Goal: Check status: Check status

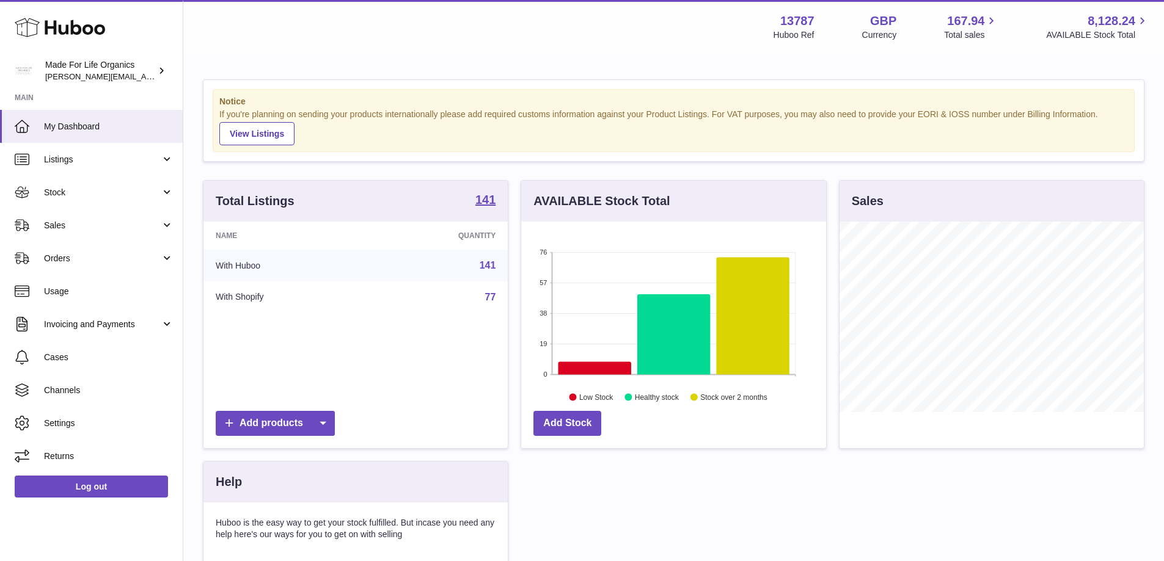
scroll to position [191, 305]
click at [54, 231] on span "Sales" at bounding box center [102, 226] width 117 height 12
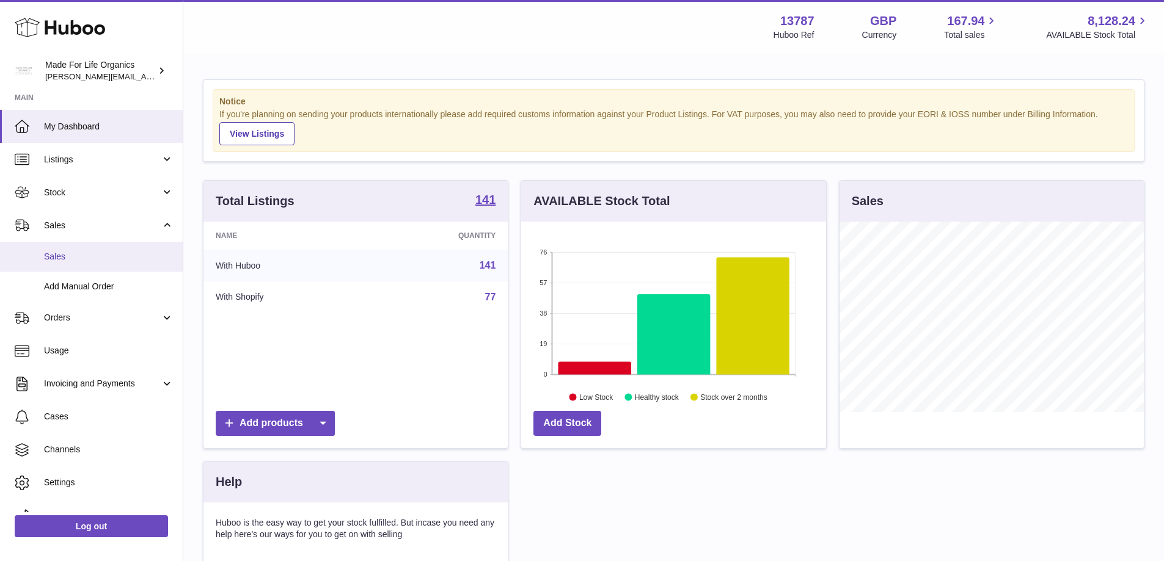
click at [62, 254] on span "Sales" at bounding box center [109, 257] width 130 height 12
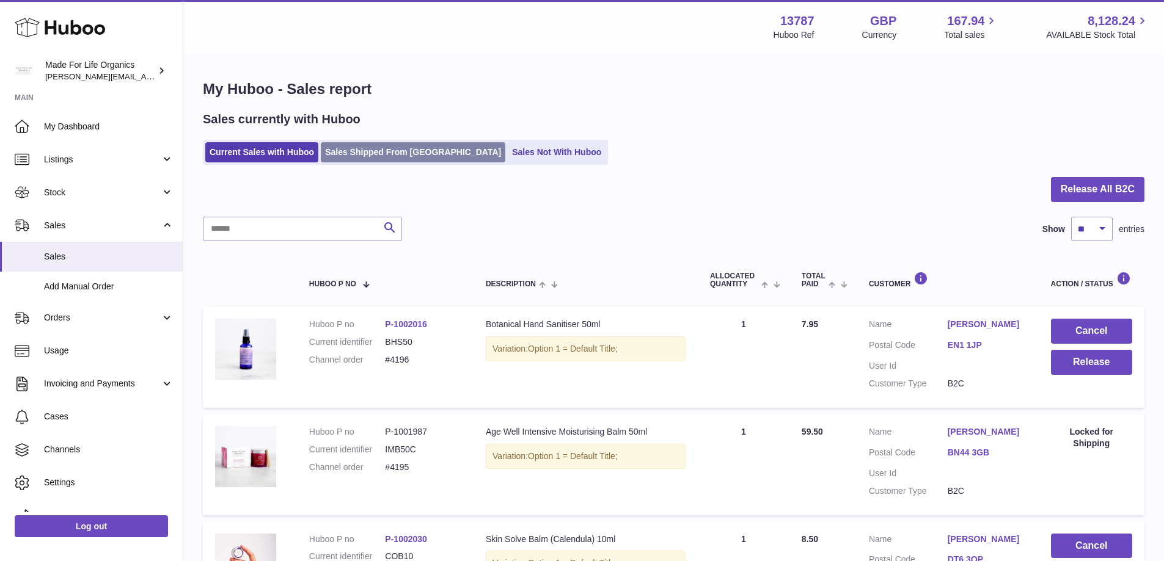
click at [380, 148] on link "Sales Shipped From [GEOGRAPHIC_DATA]" at bounding box center [413, 152] width 184 height 20
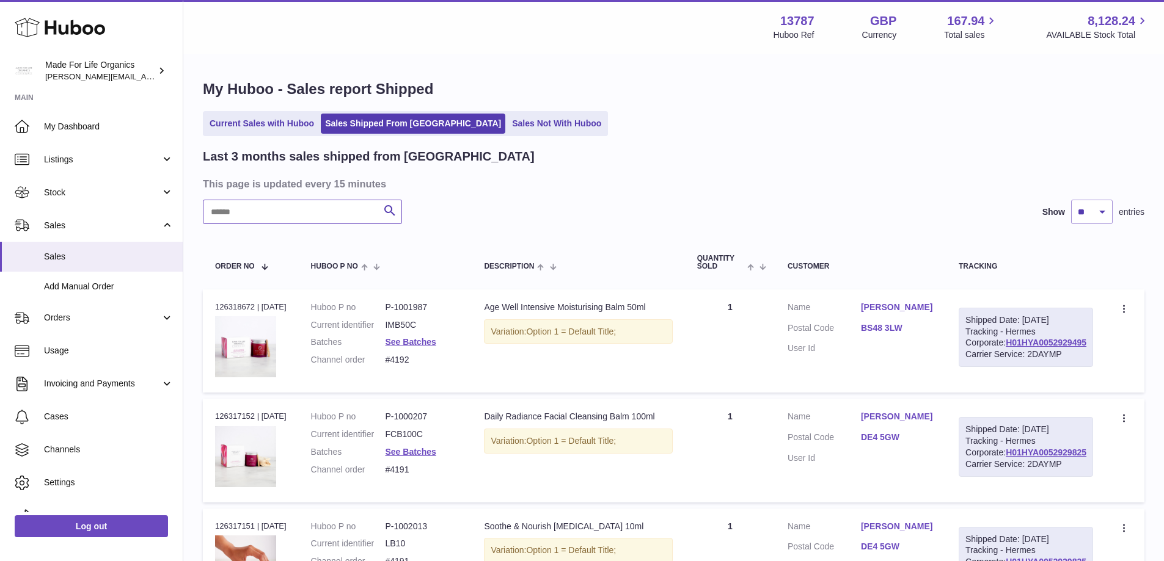
click at [248, 217] on input "text" at bounding box center [302, 212] width 199 height 24
type input "*****"
click at [1015, 348] on link "H01HYA0052844104" at bounding box center [1045, 343] width 81 height 10
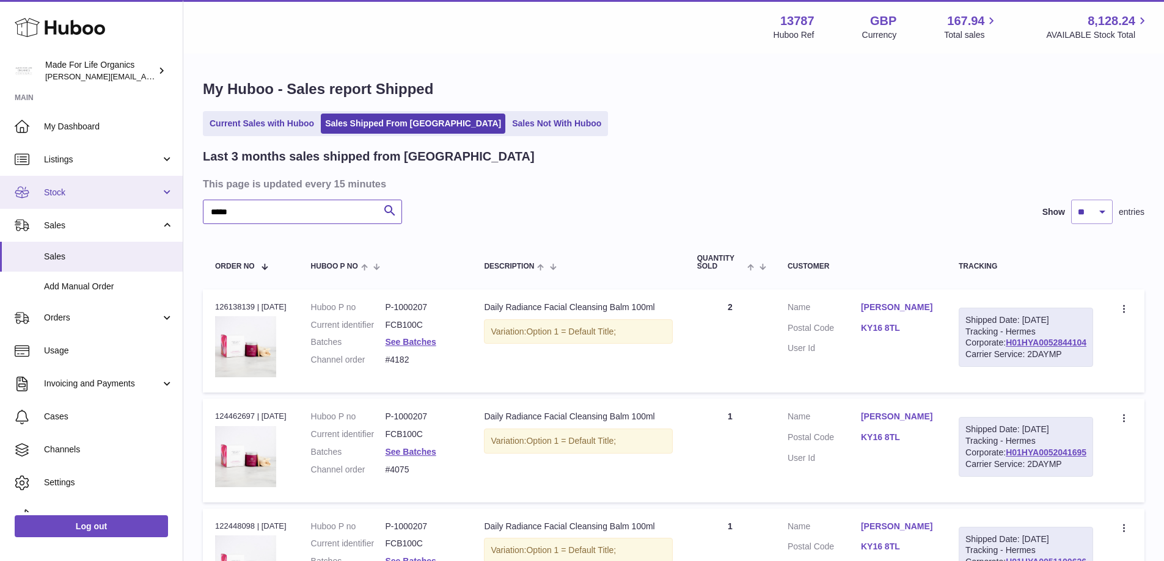
drag, startPoint x: 263, startPoint y: 211, endPoint x: 169, endPoint y: 207, distance: 94.1
click at [167, 206] on div "Huboo Made For Life Organics geoff.winwood@madeforlifeorganics.com Main My Dash…" at bounding box center [582, 357] width 1164 height 715
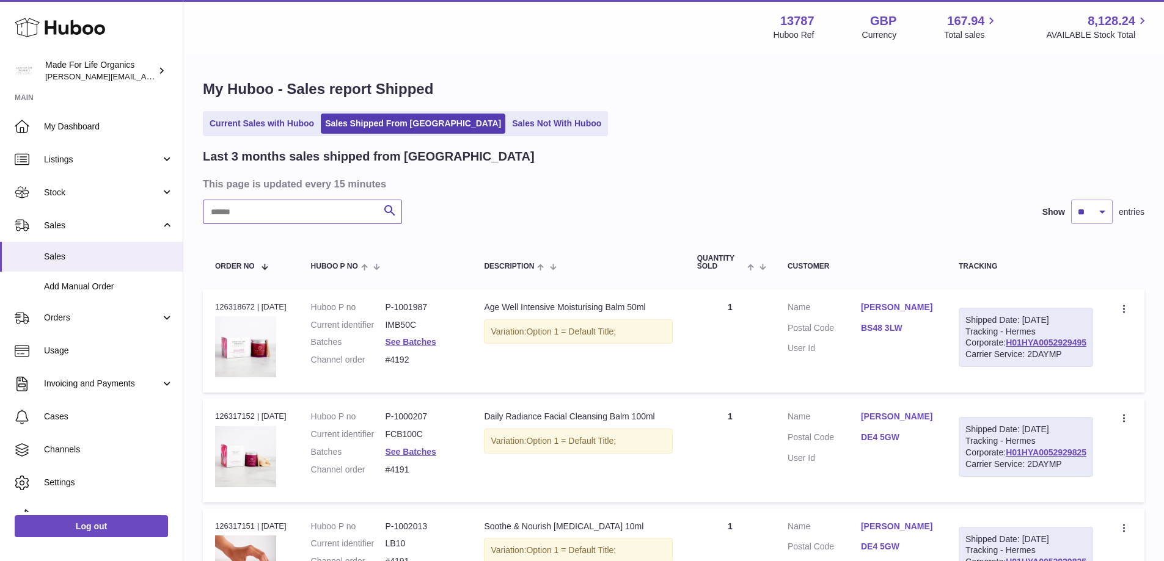
click at [234, 219] on input "text" at bounding box center [302, 212] width 199 height 24
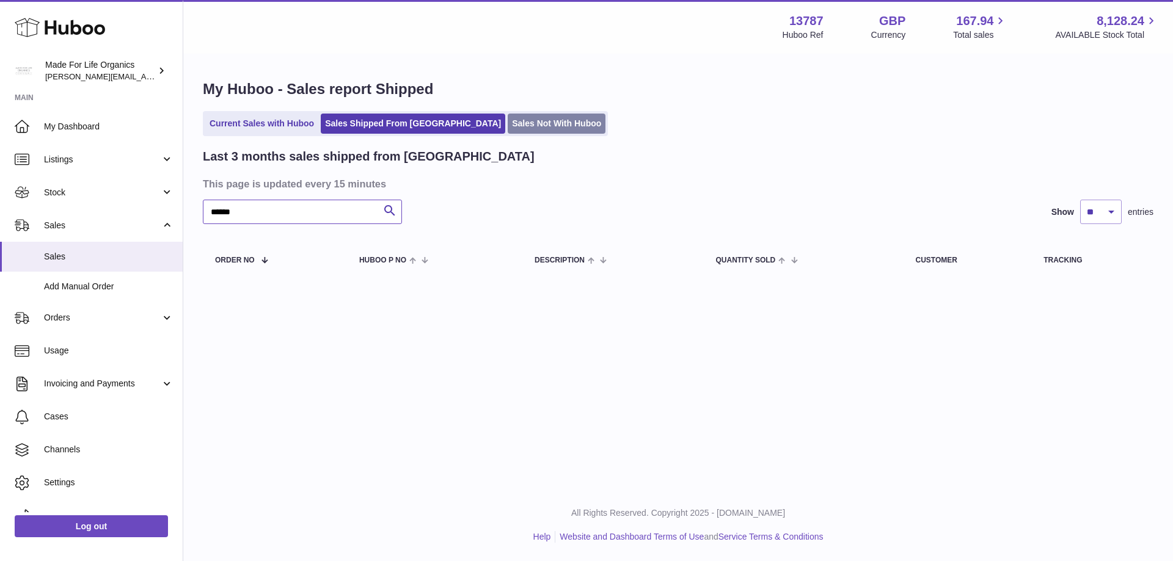
type input "******"
drag, startPoint x: 481, startPoint y: 124, endPoint x: 515, endPoint y: 165, distance: 53.0
click at [508, 125] on link "Sales Not With Huboo" at bounding box center [557, 124] width 98 height 20
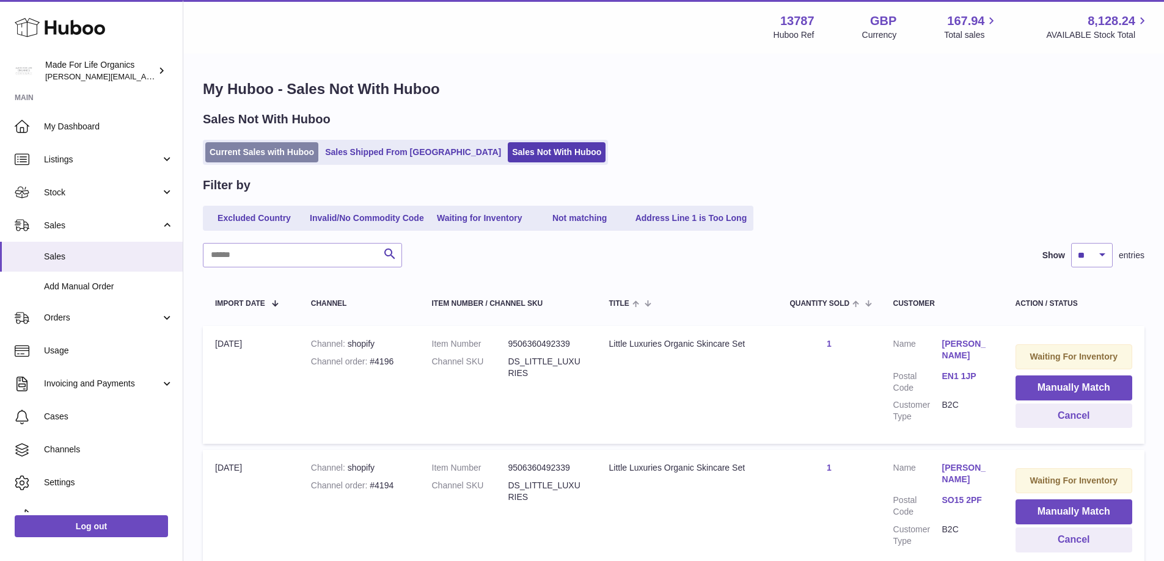
click at [286, 158] on link "Current Sales with Huboo" at bounding box center [261, 152] width 113 height 20
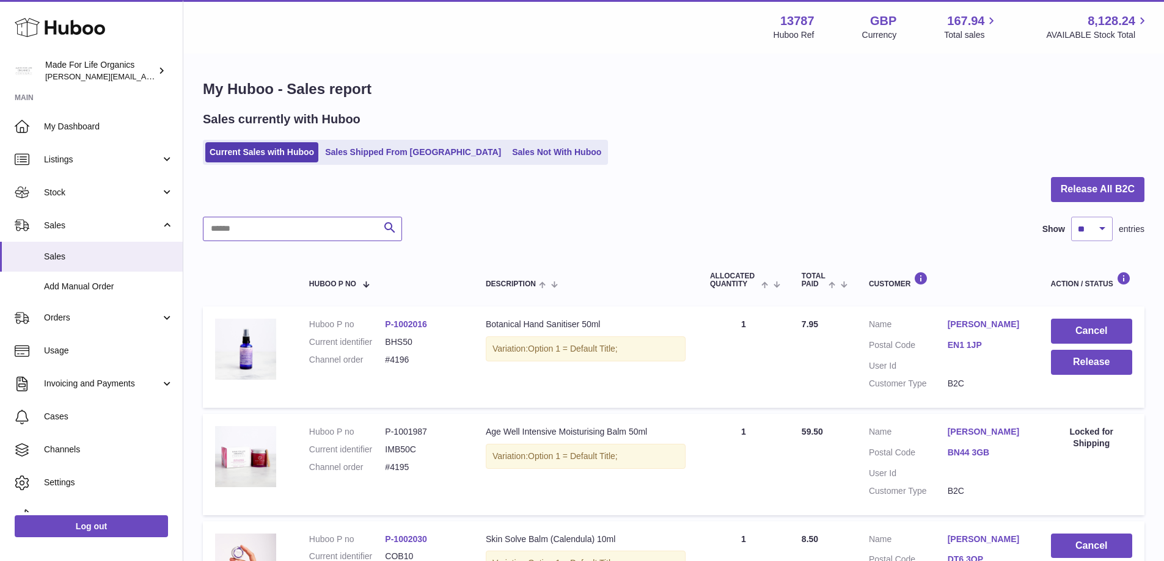
click at [308, 219] on input "text" at bounding box center [302, 229] width 199 height 24
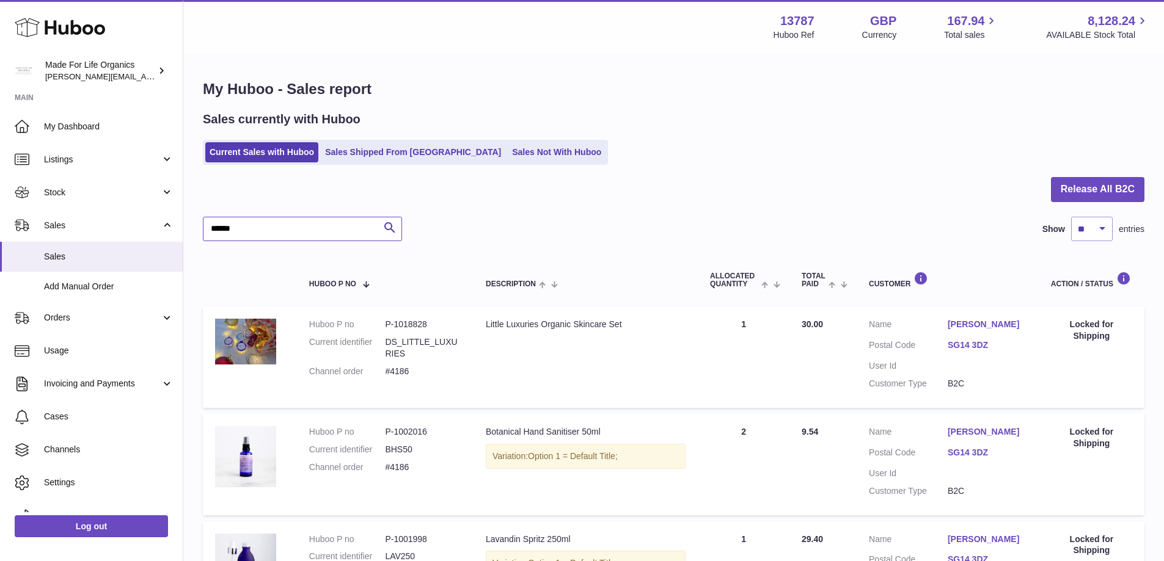
type input "******"
